Goal: Check status: Check status

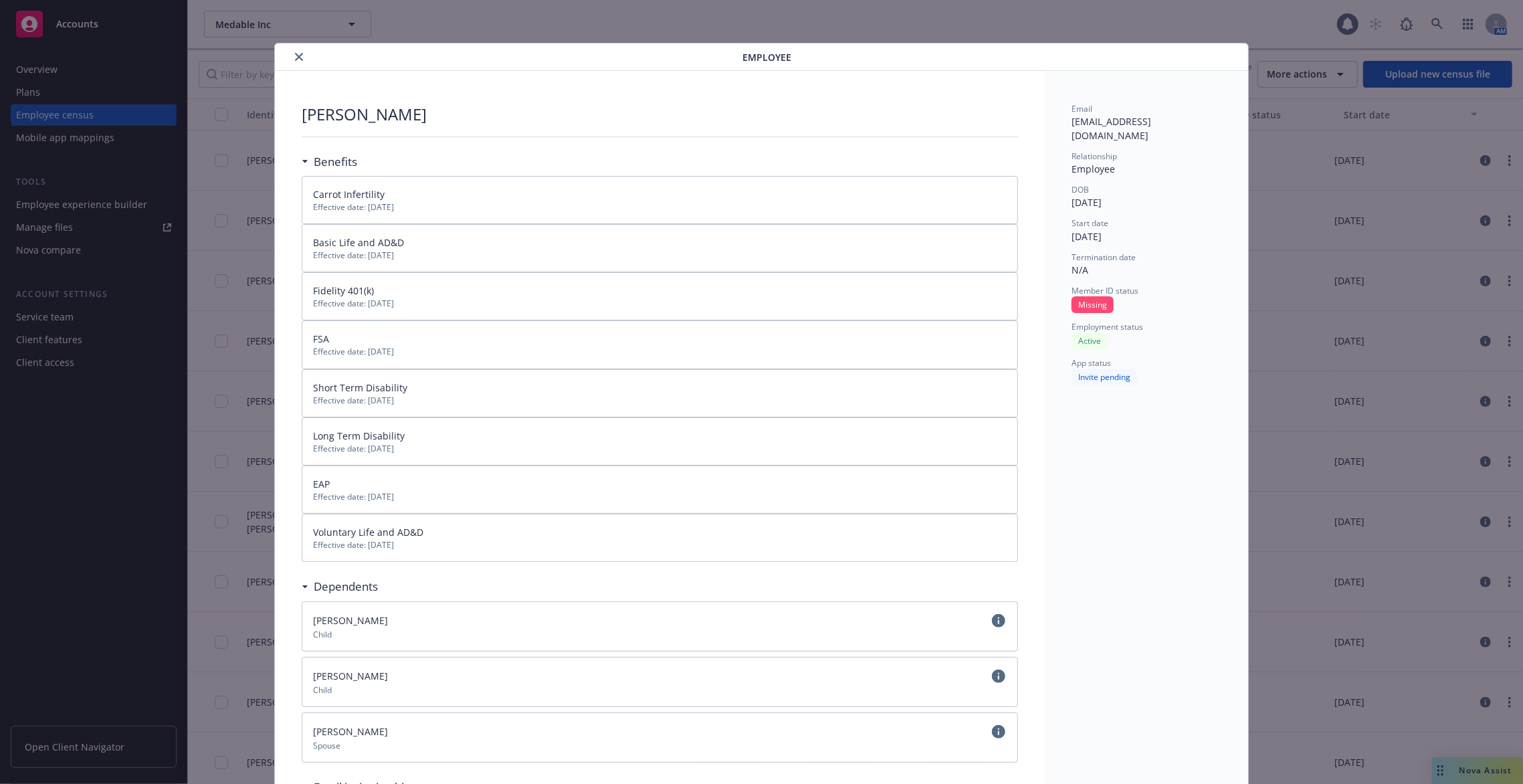
scroll to position [40, 0]
